Goal: Task Accomplishment & Management: Use online tool/utility

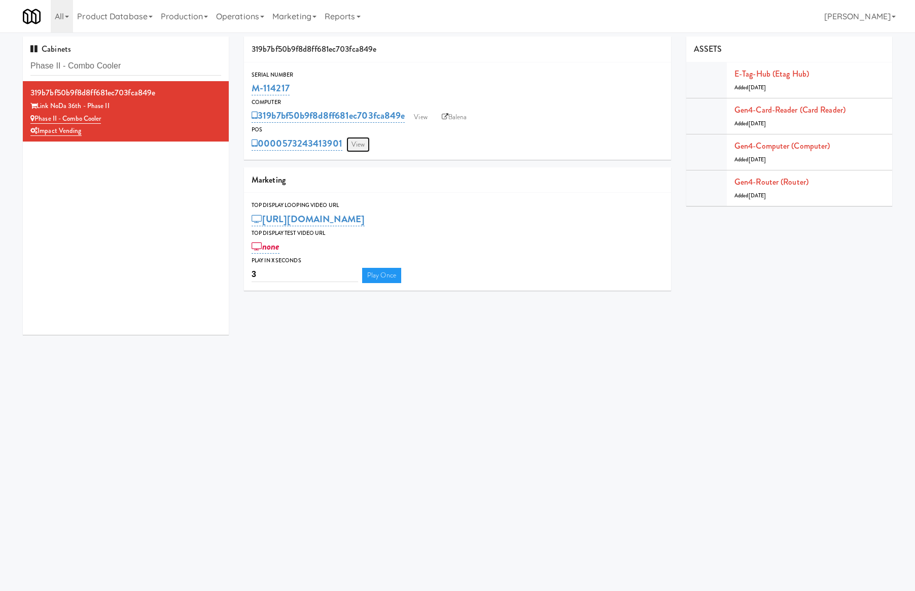
click at [361, 145] on link "View" at bounding box center [357, 144] width 23 height 15
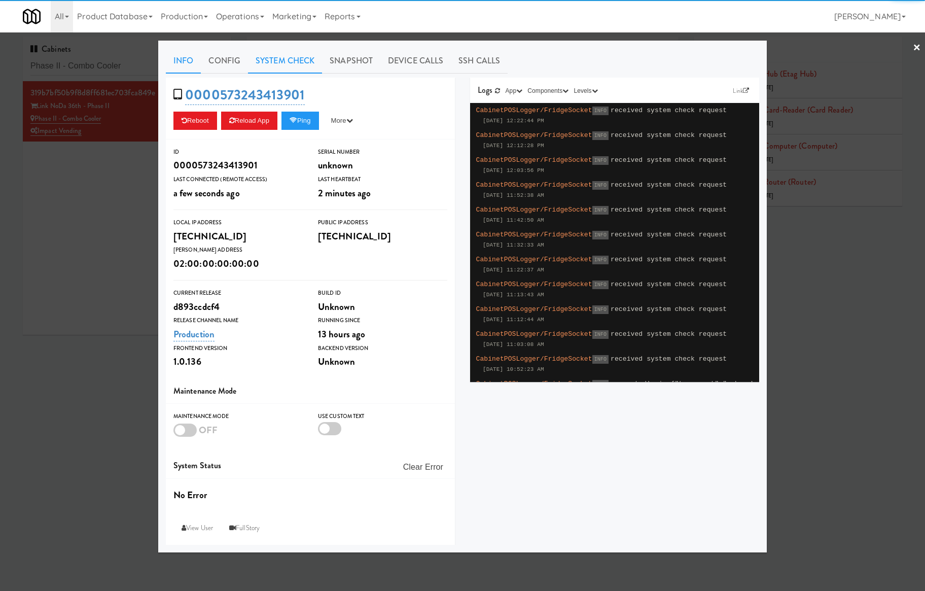
click at [288, 63] on link "System Check" at bounding box center [285, 60] width 74 height 25
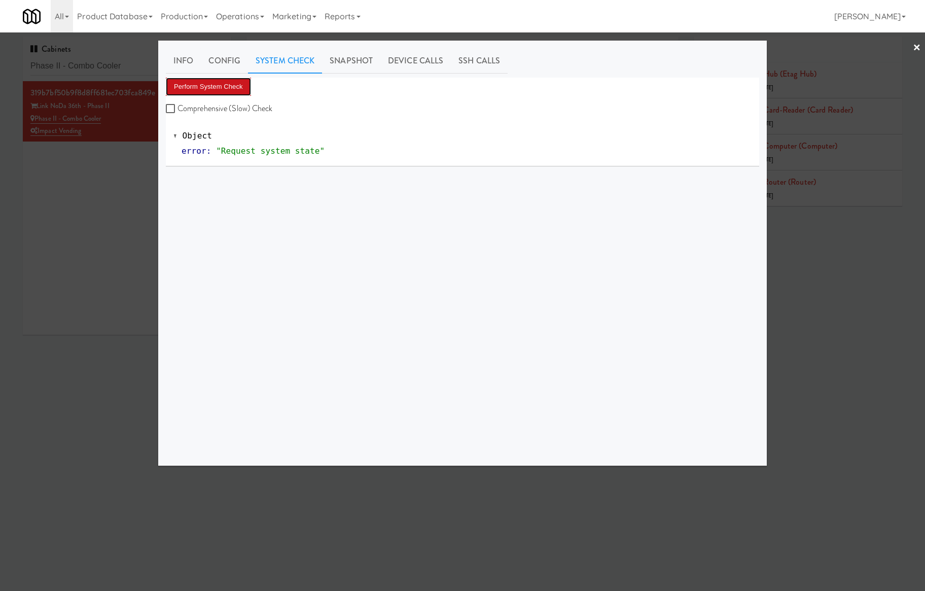
click at [215, 86] on button "Perform System Check" at bounding box center [208, 87] width 85 height 18
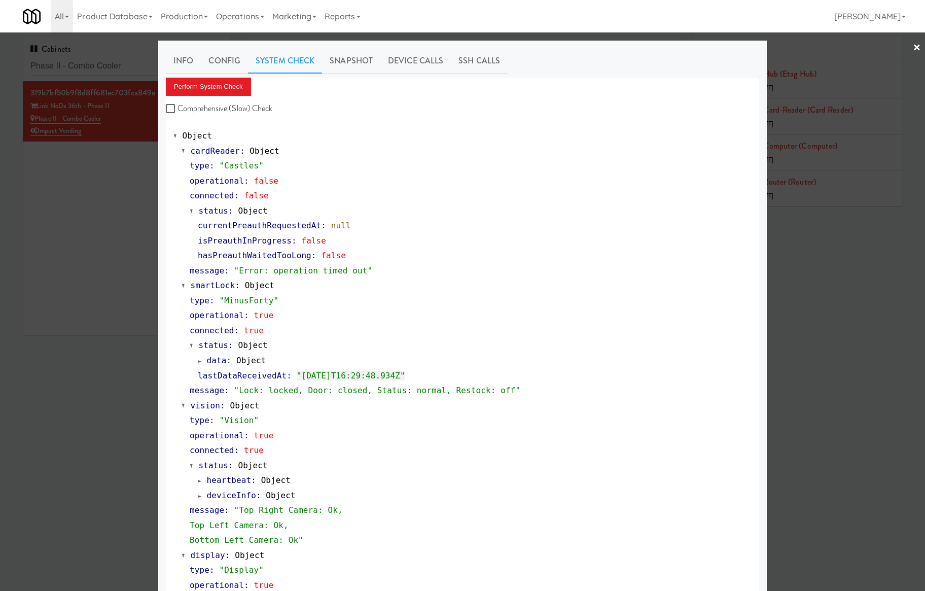
click at [87, 205] on div at bounding box center [462, 295] width 925 height 591
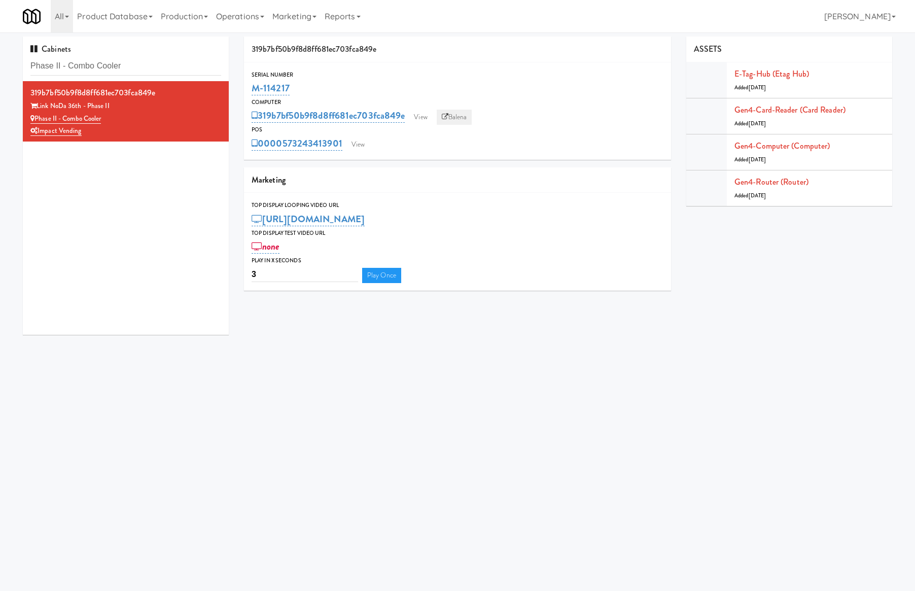
click at [451, 112] on link "Balena" at bounding box center [455, 117] width 36 height 15
click at [354, 143] on link "View" at bounding box center [357, 144] width 23 height 15
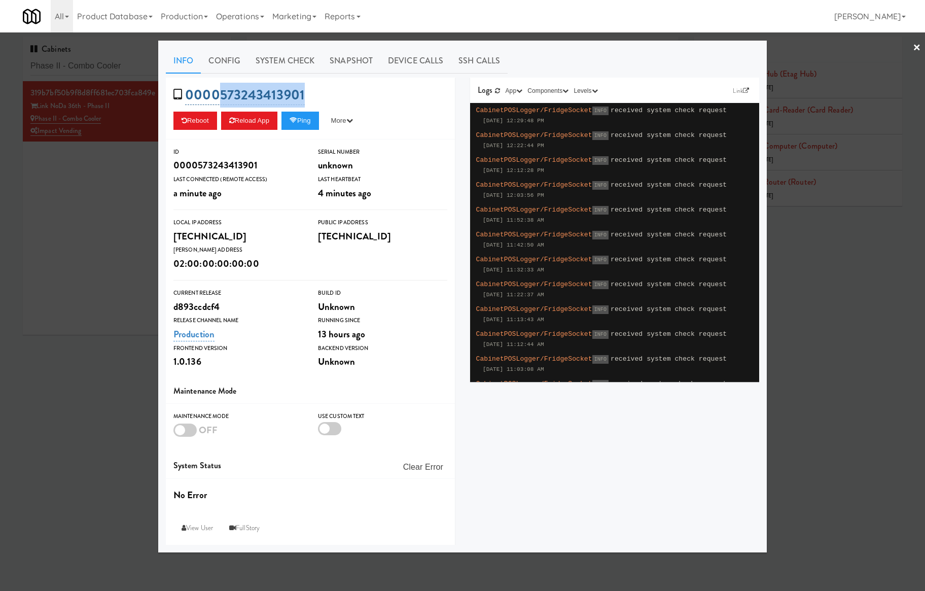
drag, startPoint x: 308, startPoint y: 90, endPoint x: 222, endPoint y: 90, distance: 86.2
click at [220, 90] on div "0000573243413901 Reboot Reload App Ping More Ping Server Restart Server Force R…" at bounding box center [310, 109] width 289 height 62
copy link "573243413901"
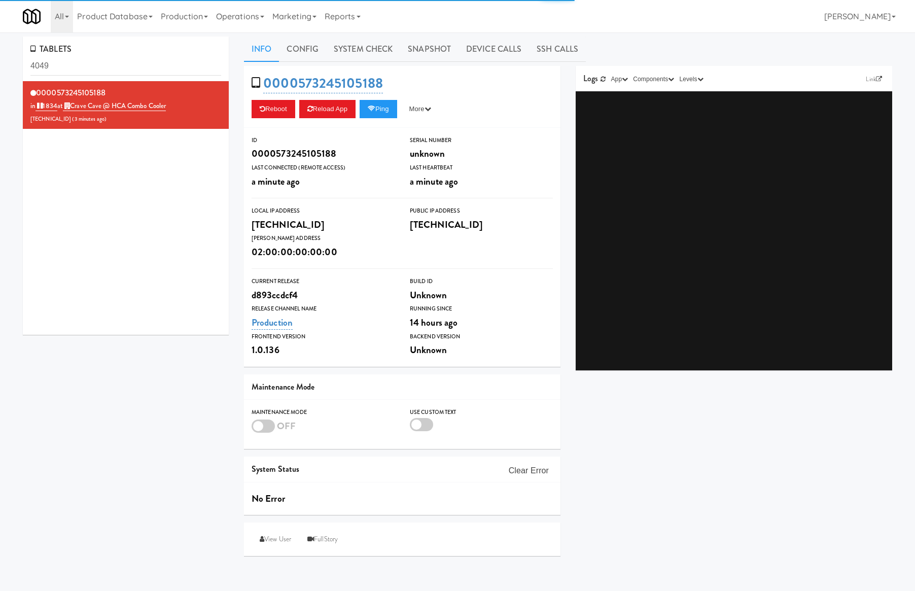
click at [102, 61] on input "4049" at bounding box center [125, 66] width 191 height 19
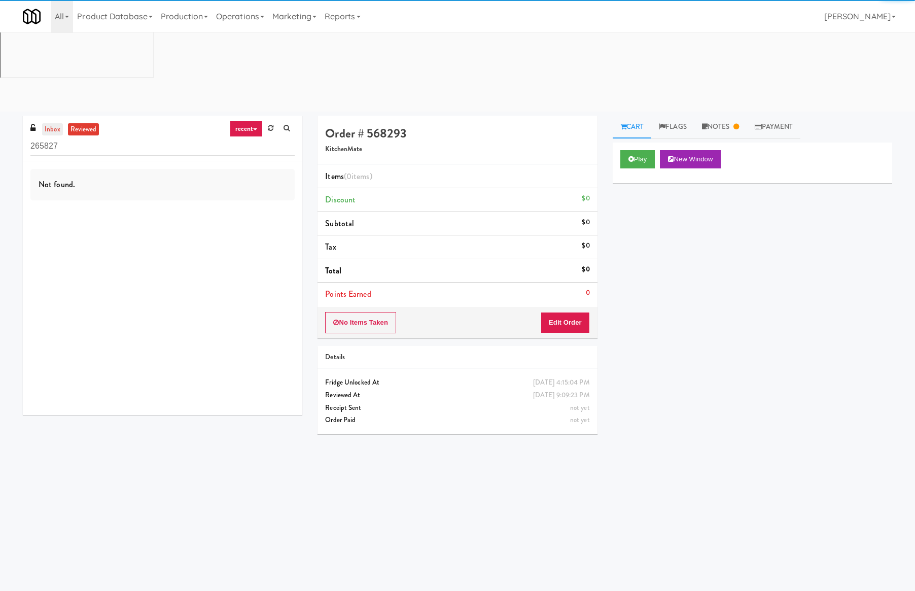
click at [59, 123] on link "inbox" at bounding box center [52, 129] width 21 height 13
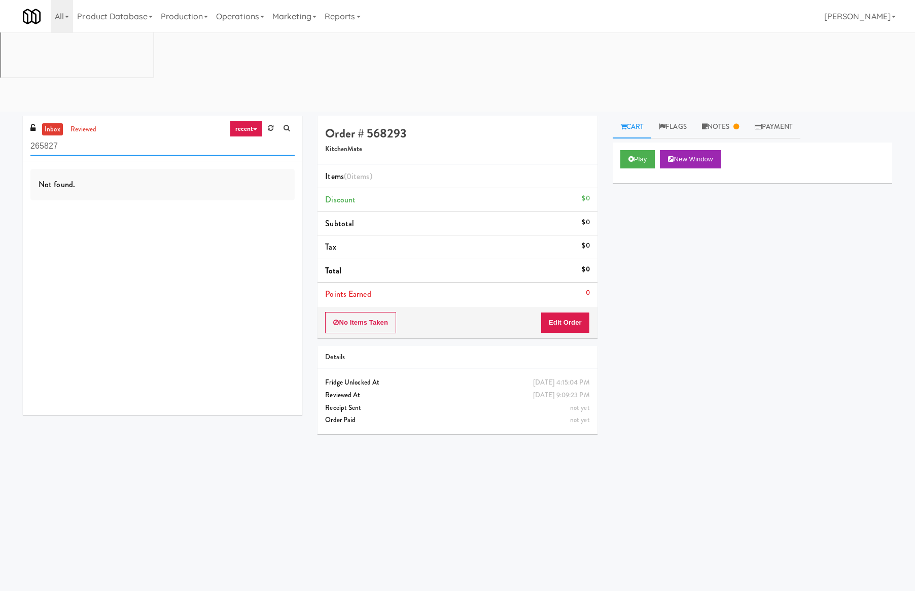
click at [153, 137] on input "265827" at bounding box center [162, 146] width 264 height 19
type input "park place"
click at [92, 123] on link "reviewed" at bounding box center [83, 129] width 31 height 13
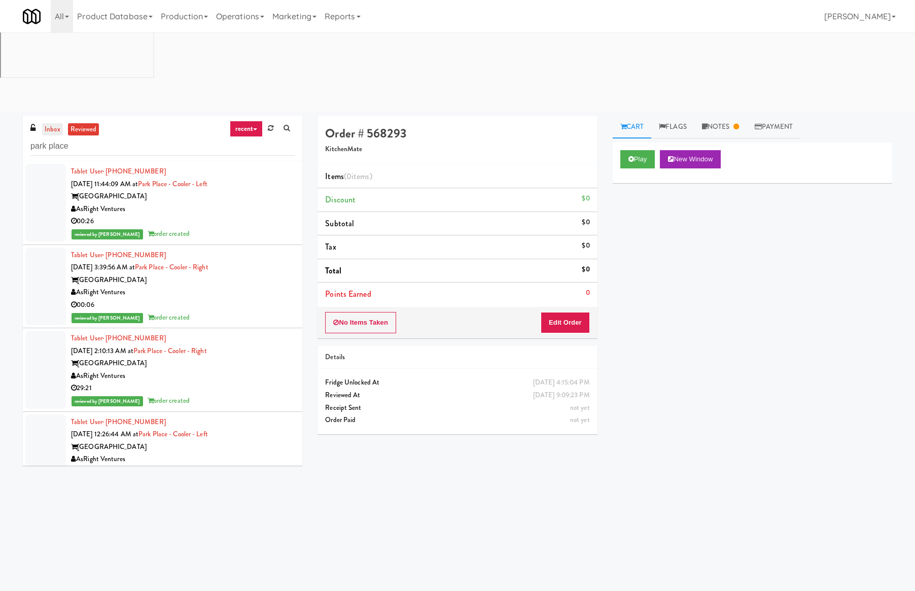
click at [57, 123] on link "inbox" at bounding box center [52, 129] width 21 height 13
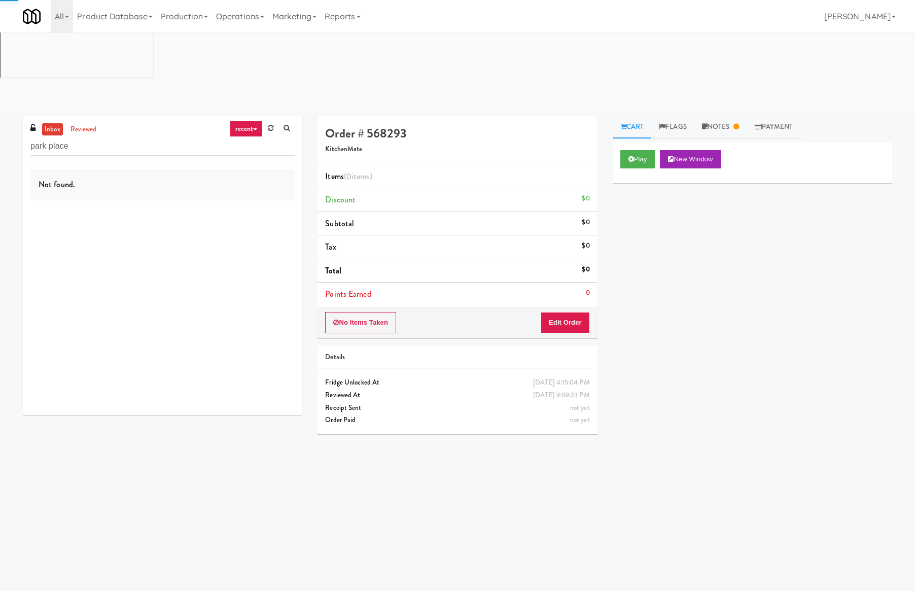
click at [50, 123] on link "inbox" at bounding box center [52, 129] width 21 height 13
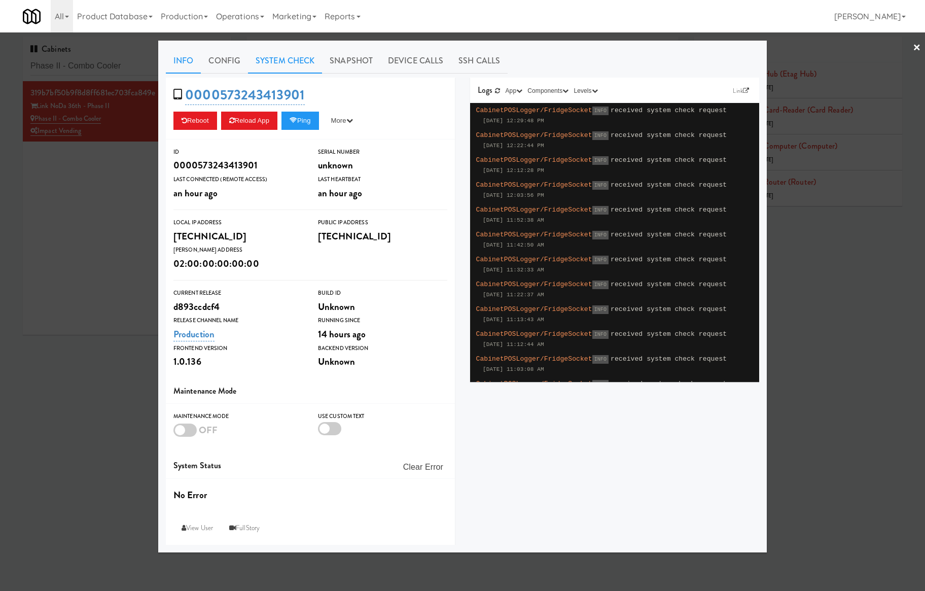
click at [264, 65] on link "System Check" at bounding box center [285, 60] width 74 height 25
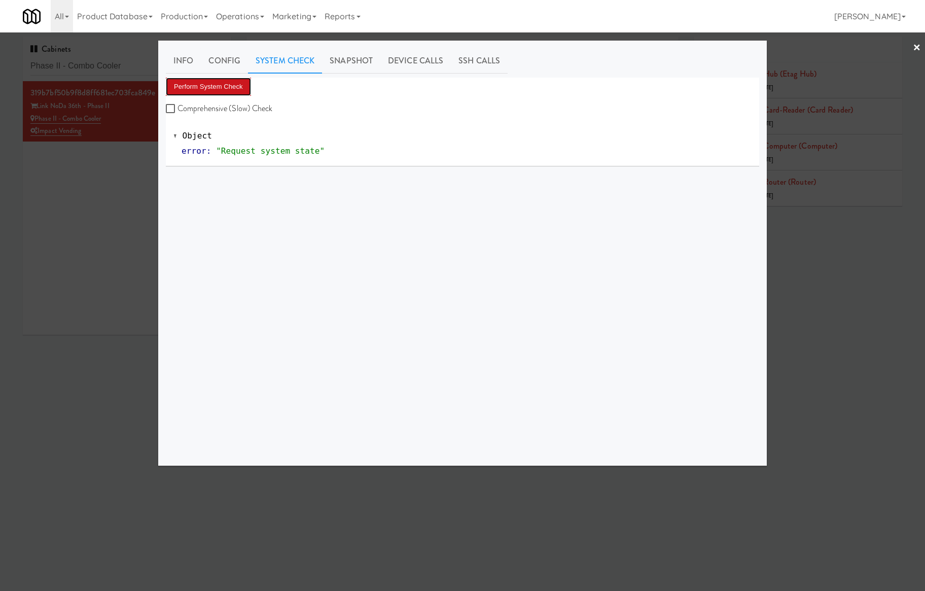
click at [214, 85] on button "Perform System Check" at bounding box center [208, 87] width 85 height 18
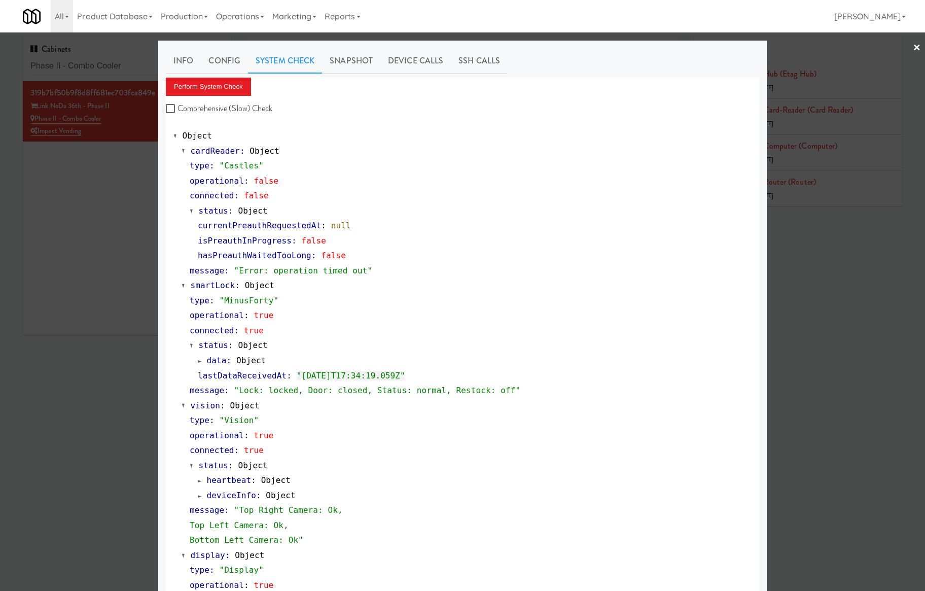
click at [104, 201] on div at bounding box center [462, 295] width 925 height 591
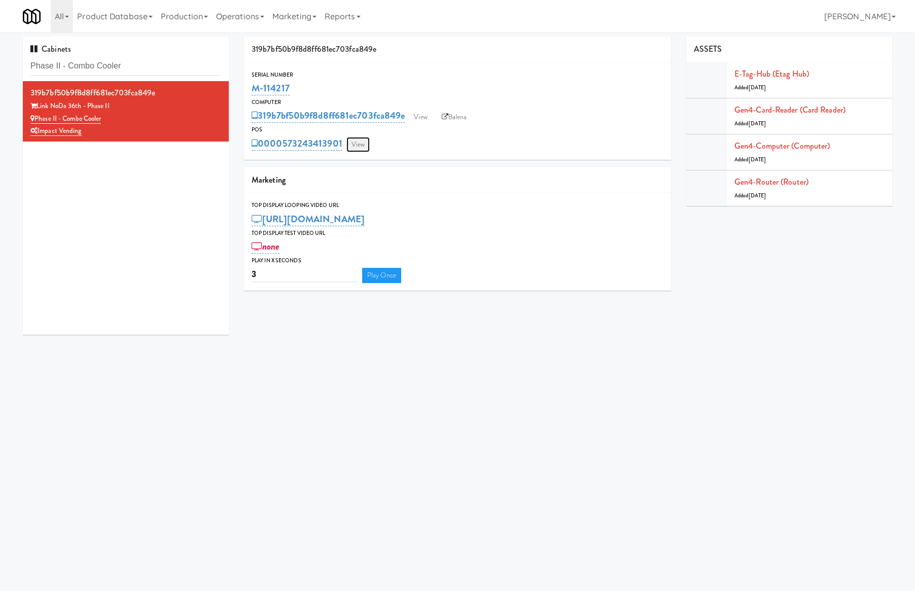
click at [360, 145] on link "View" at bounding box center [357, 144] width 23 height 15
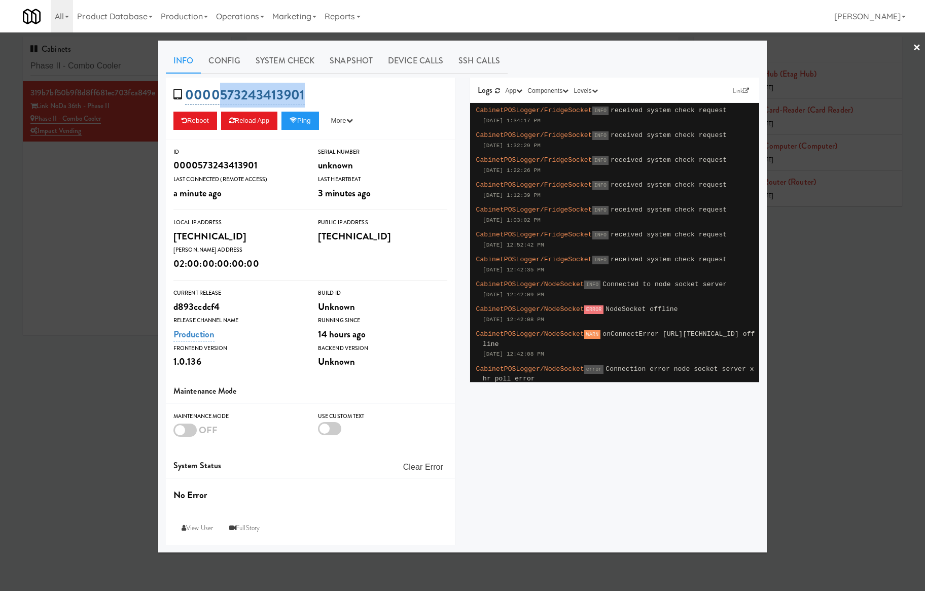
drag, startPoint x: 318, startPoint y: 94, endPoint x: 220, endPoint y: 95, distance: 97.9
click at [220, 94] on div "0000573243413901 Reboot Reload App Ping More Ping Server Restart Server Force R…" at bounding box center [310, 109] width 289 height 62
copy link "573243413901"
click at [125, 195] on div at bounding box center [462, 295] width 925 height 591
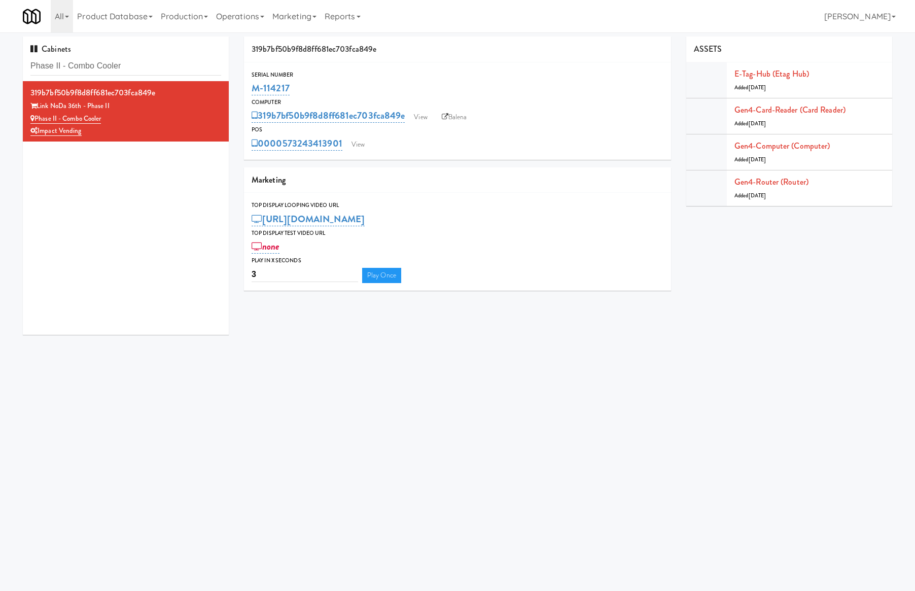
drag, startPoint x: 305, startPoint y: 96, endPoint x: 247, endPoint y: 96, distance: 58.8
click at [247, 96] on div "Serial Number M-114217" at bounding box center [457, 83] width 427 height 27
copy link "M-114217"
click at [141, 57] on input "Phase II - Combo Cooler" at bounding box center [125, 66] width 191 height 19
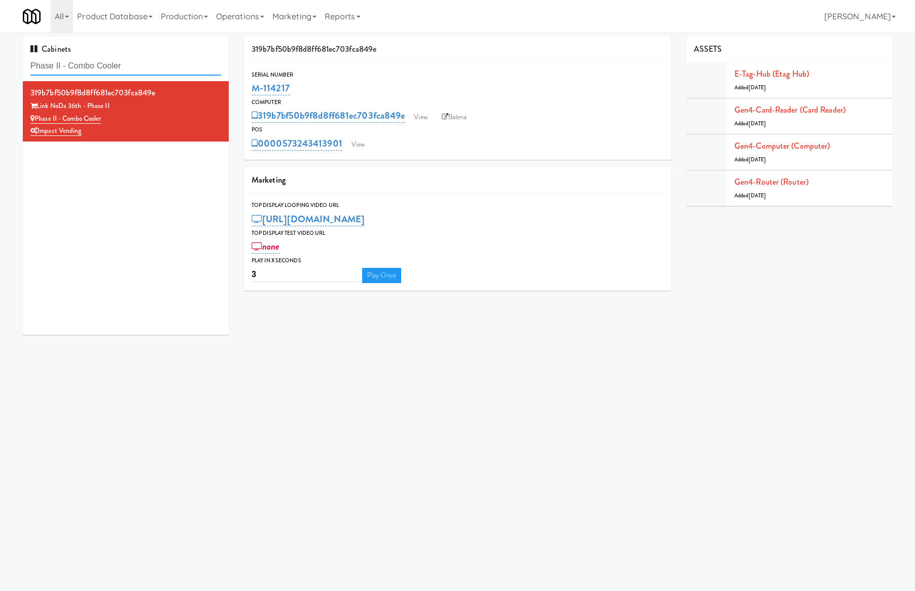
click at [141, 57] on input "Phase II - Combo Cooler" at bounding box center [125, 66] width 191 height 19
paste input "Brio- Right- Pantry"
type input "Brio- Right- Pantry"
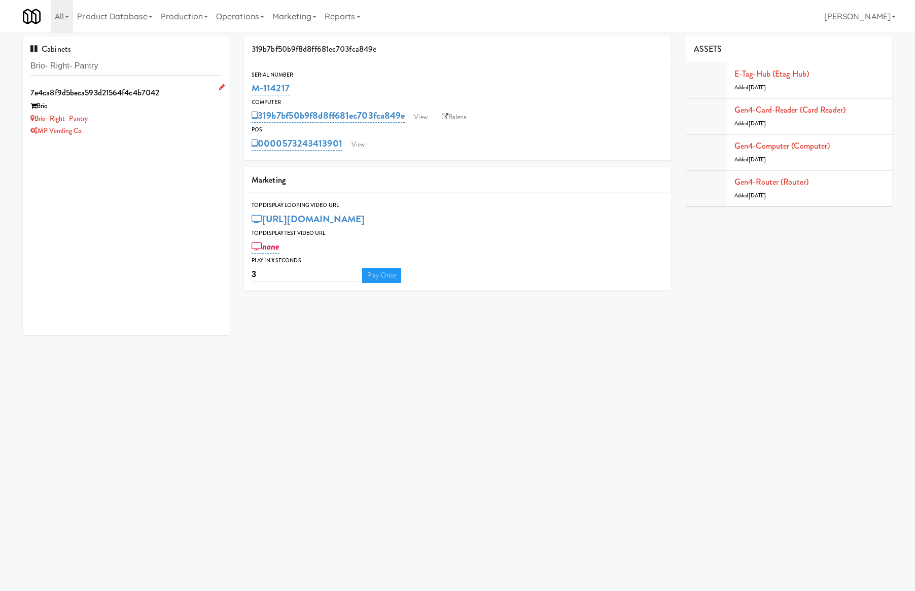
click at [157, 113] on div "Brio- Right- Pantry" at bounding box center [125, 119] width 191 height 13
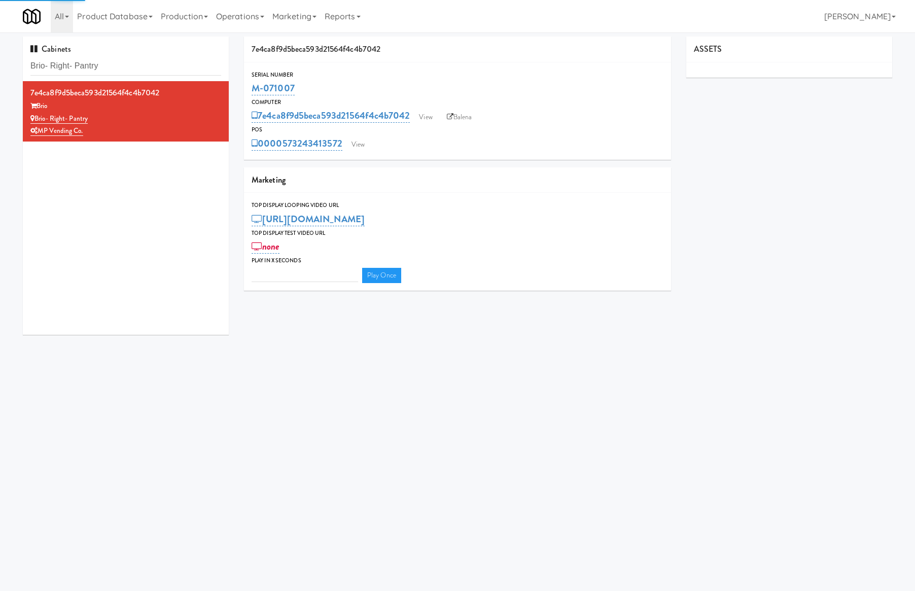
type input "3"
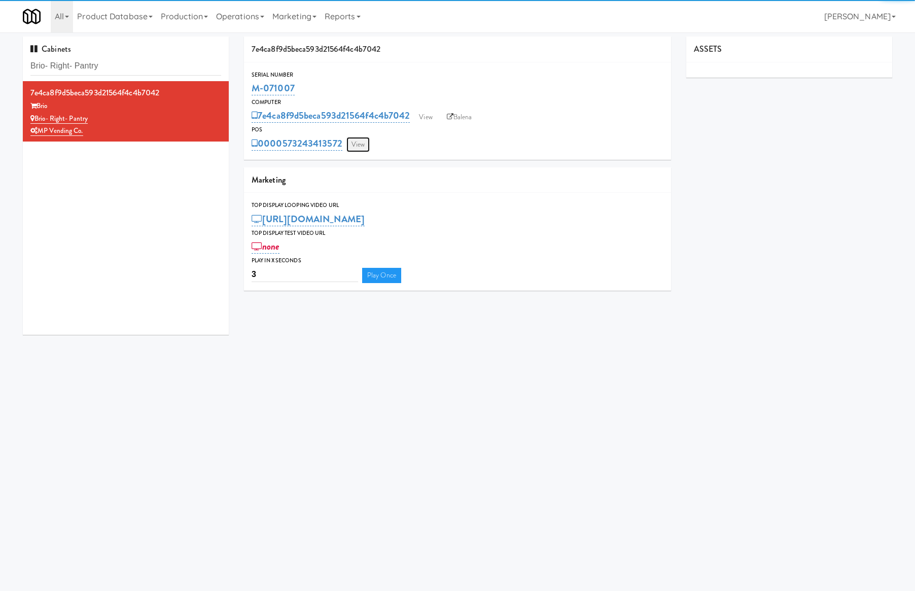
click at [362, 142] on link "View" at bounding box center [357, 144] width 23 height 15
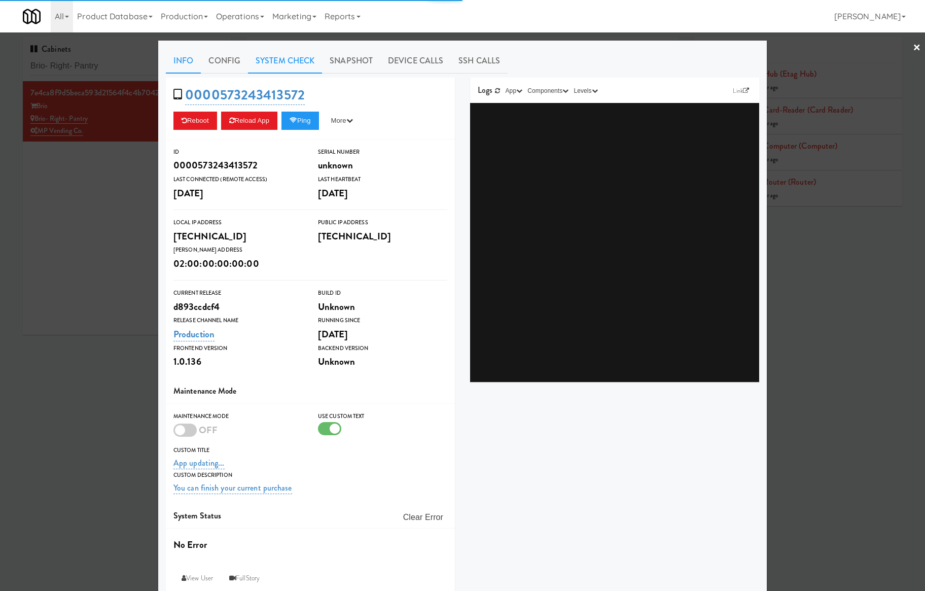
click at [293, 64] on link "System Check" at bounding box center [285, 60] width 74 height 25
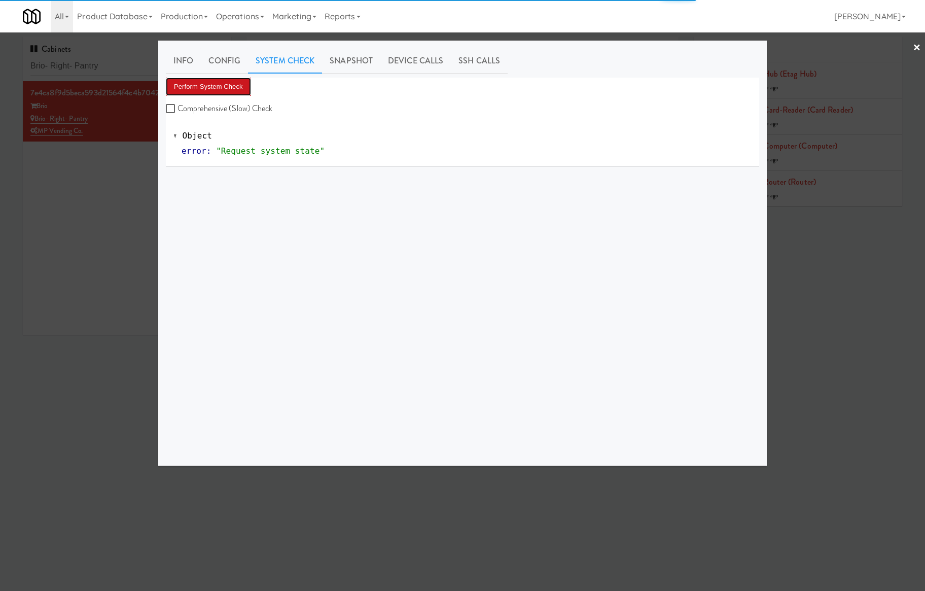
click at [234, 82] on button "Perform System Check" at bounding box center [208, 87] width 85 height 18
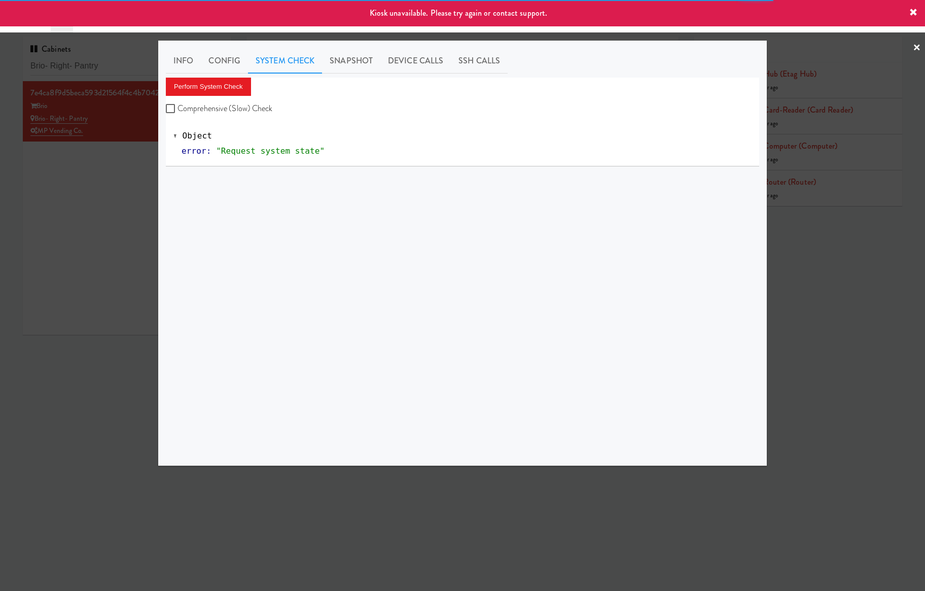
click at [108, 205] on div at bounding box center [462, 295] width 925 height 591
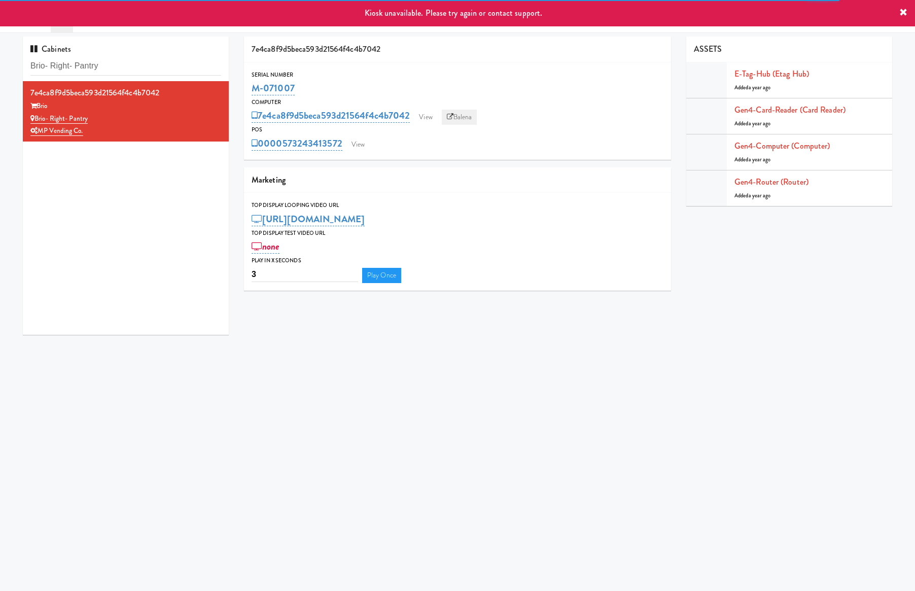
click at [461, 114] on link "Balena" at bounding box center [460, 117] width 36 height 15
